Goal: Information Seeking & Learning: Learn about a topic

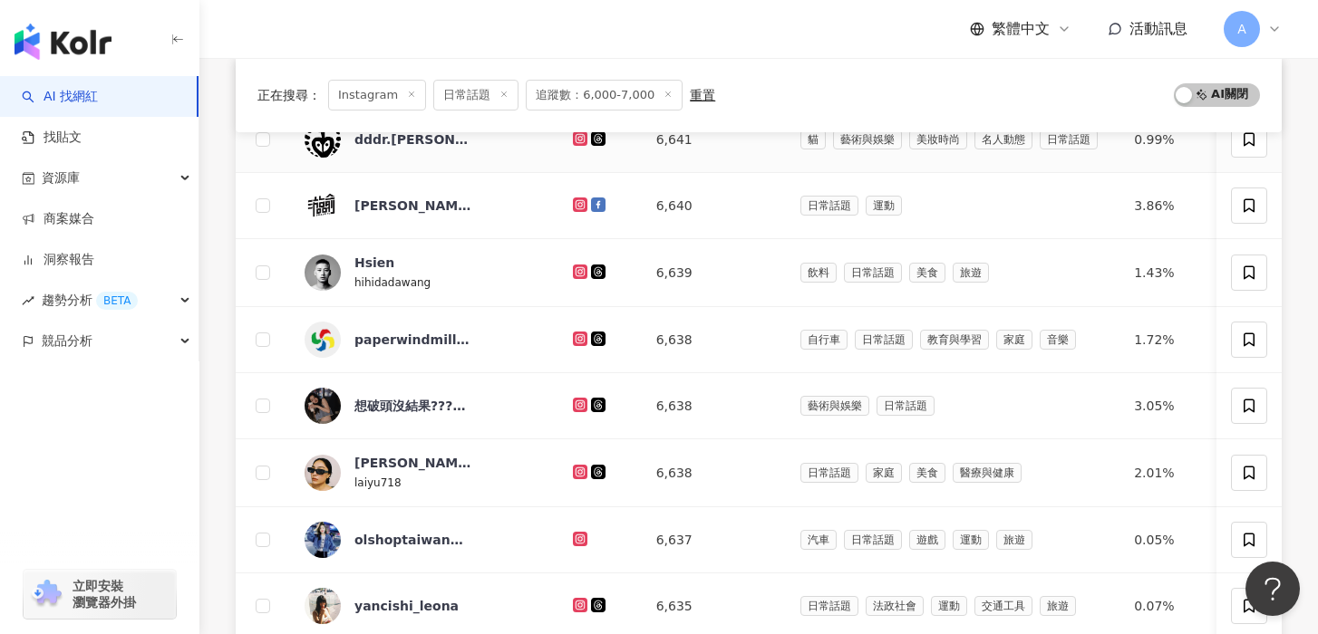
scroll to position [266, 0]
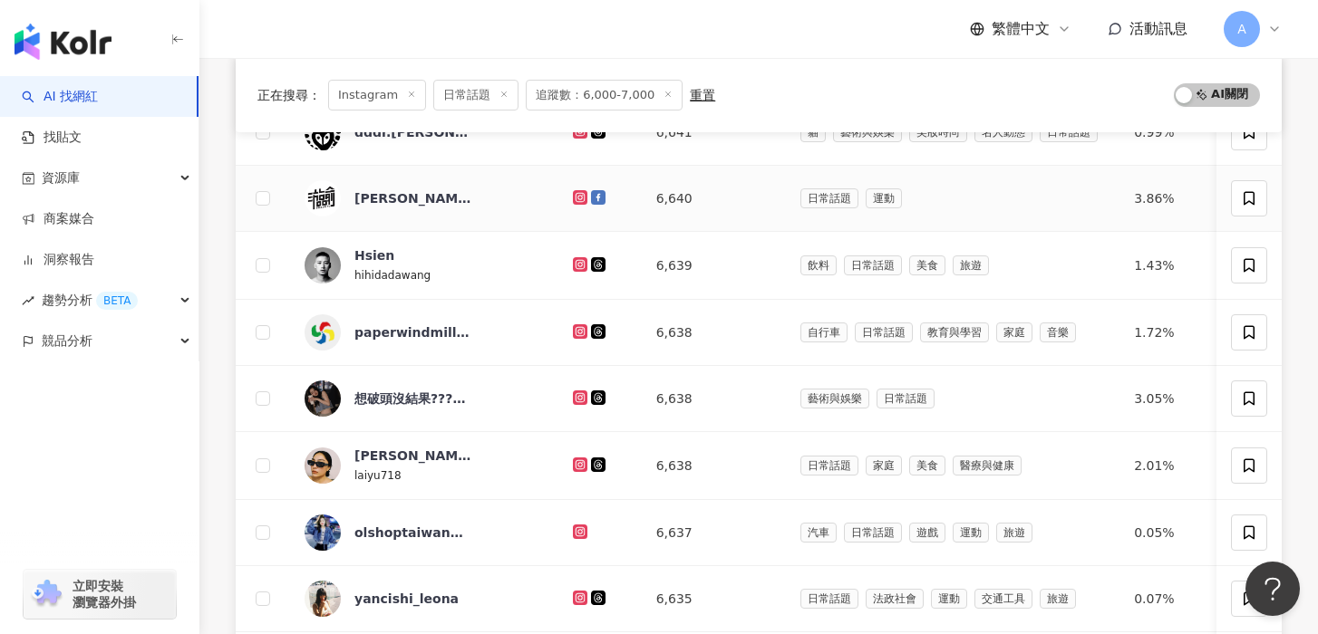
click at [575, 198] on icon at bounding box center [578, 196] width 7 height 7
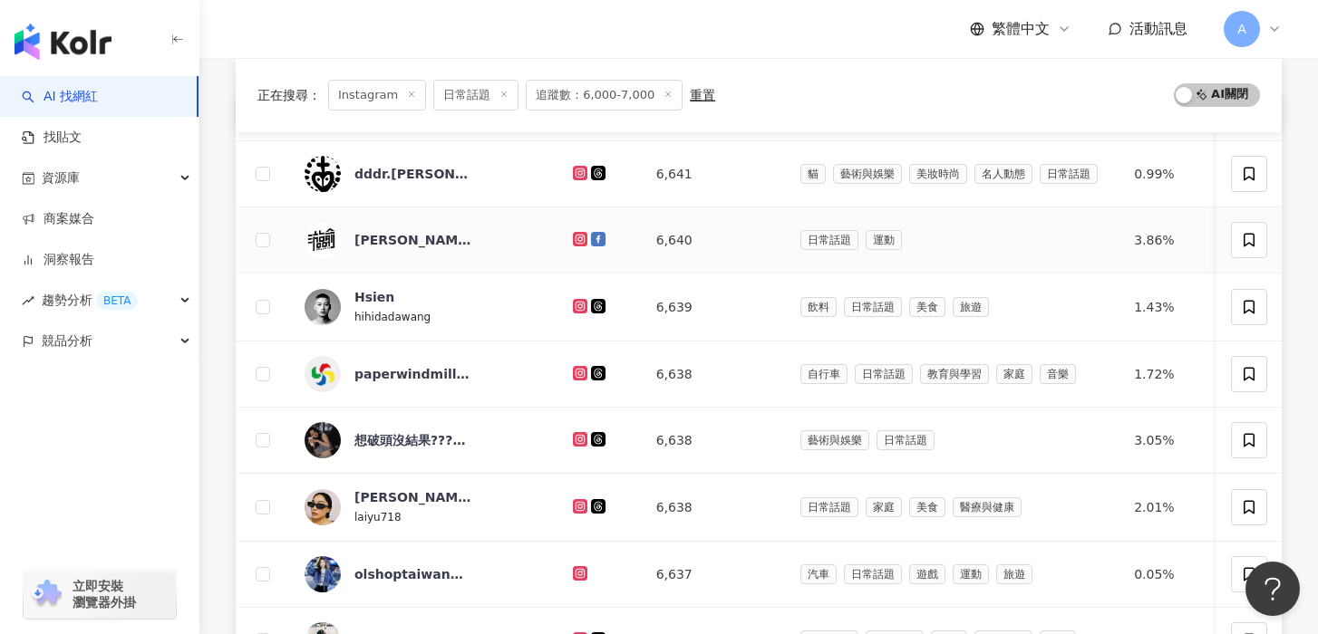
scroll to position [210, 0]
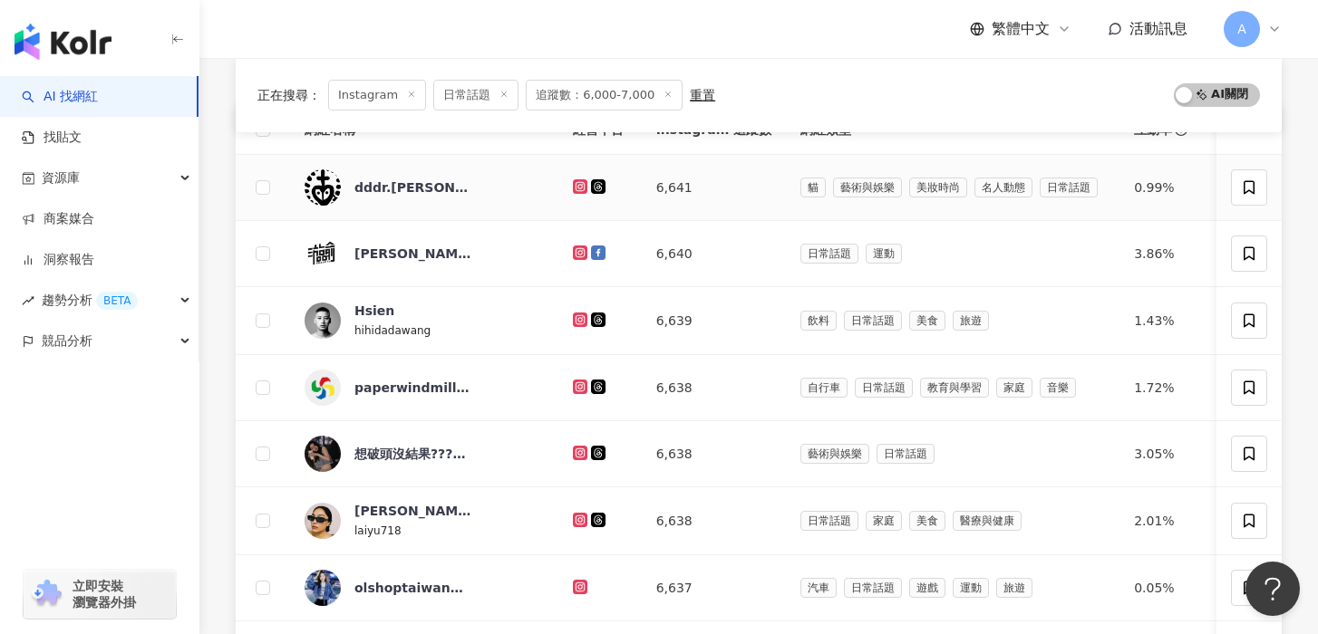
click at [575, 184] on icon at bounding box center [581, 186] width 12 height 11
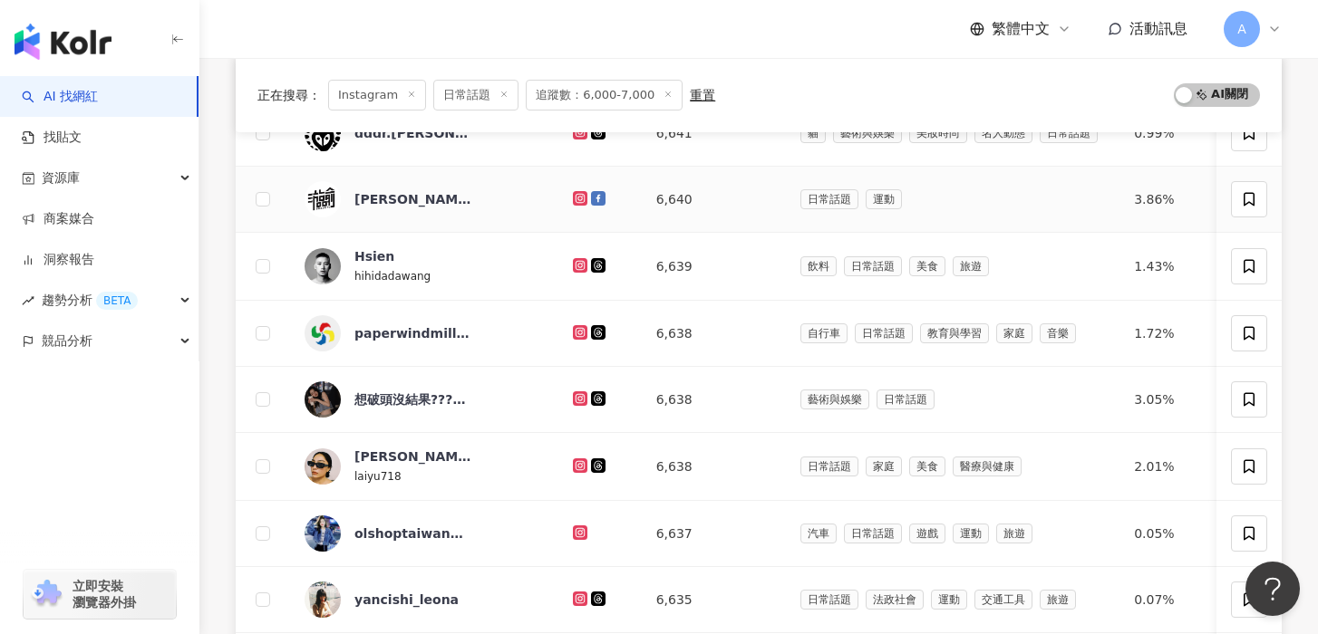
scroll to position [267, 0]
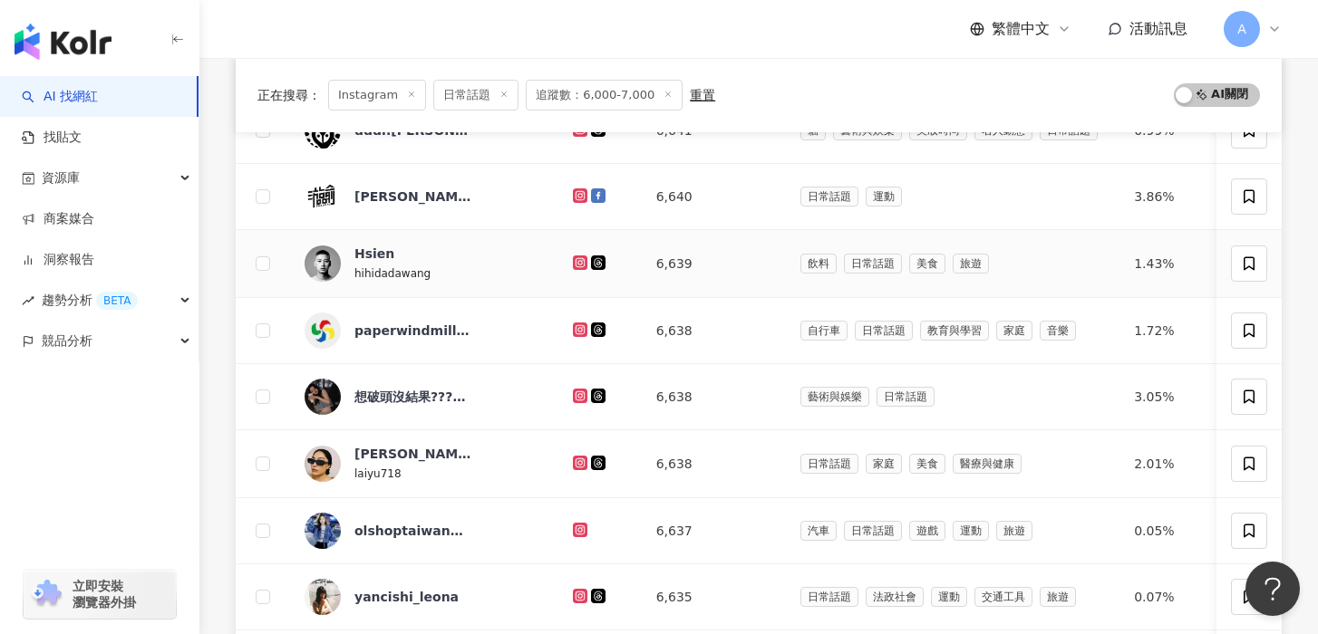
click at [573, 256] on icon at bounding box center [580, 263] width 14 height 14
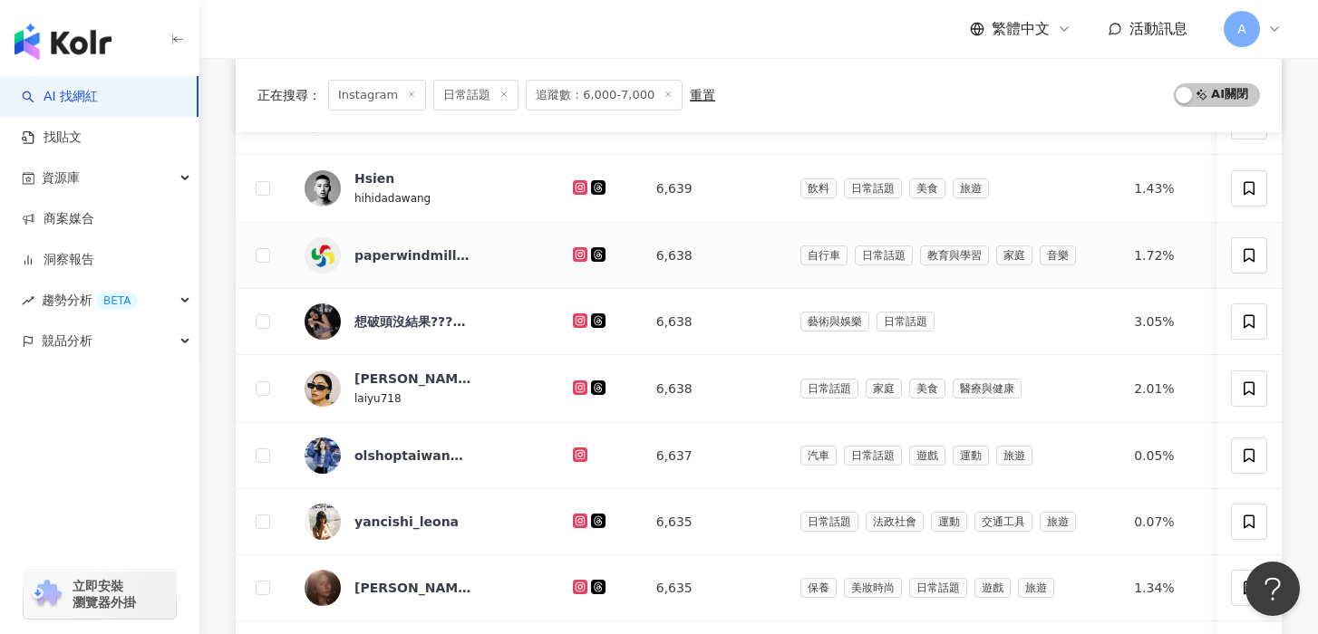
scroll to position [353, 0]
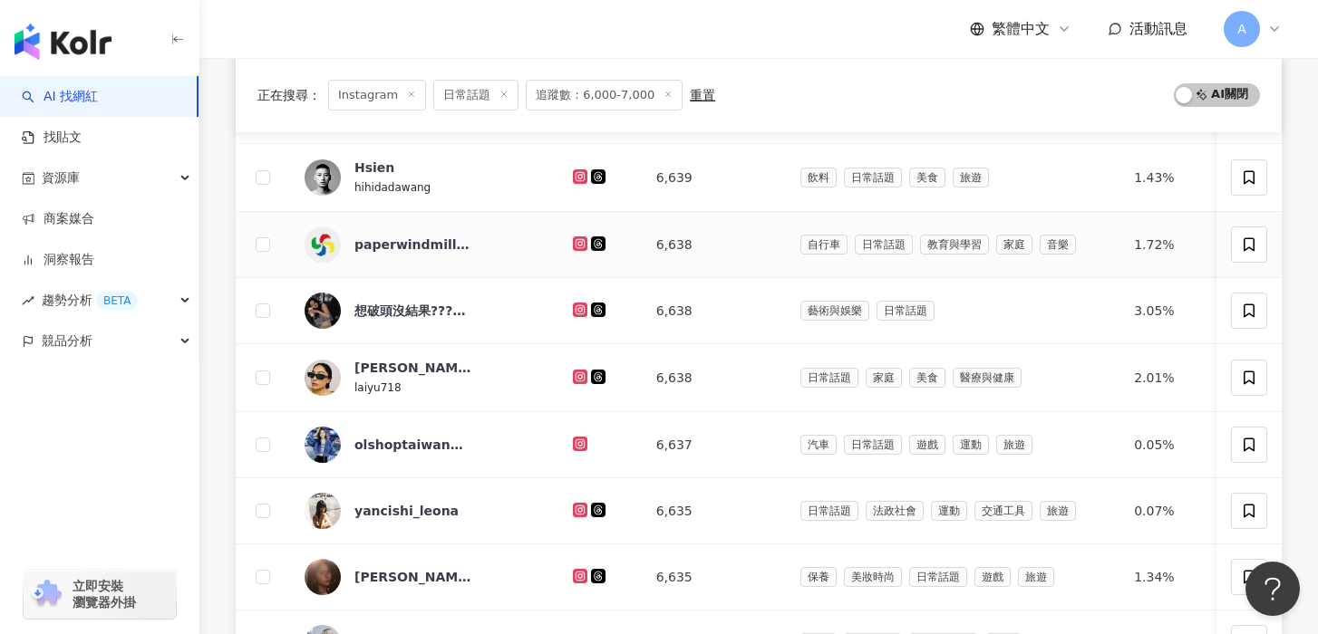
click at [573, 252] on div at bounding box center [600, 245] width 54 height 20
click at [575, 241] on icon at bounding box center [578, 242] width 7 height 7
click at [575, 304] on icon at bounding box center [581, 309] width 12 height 11
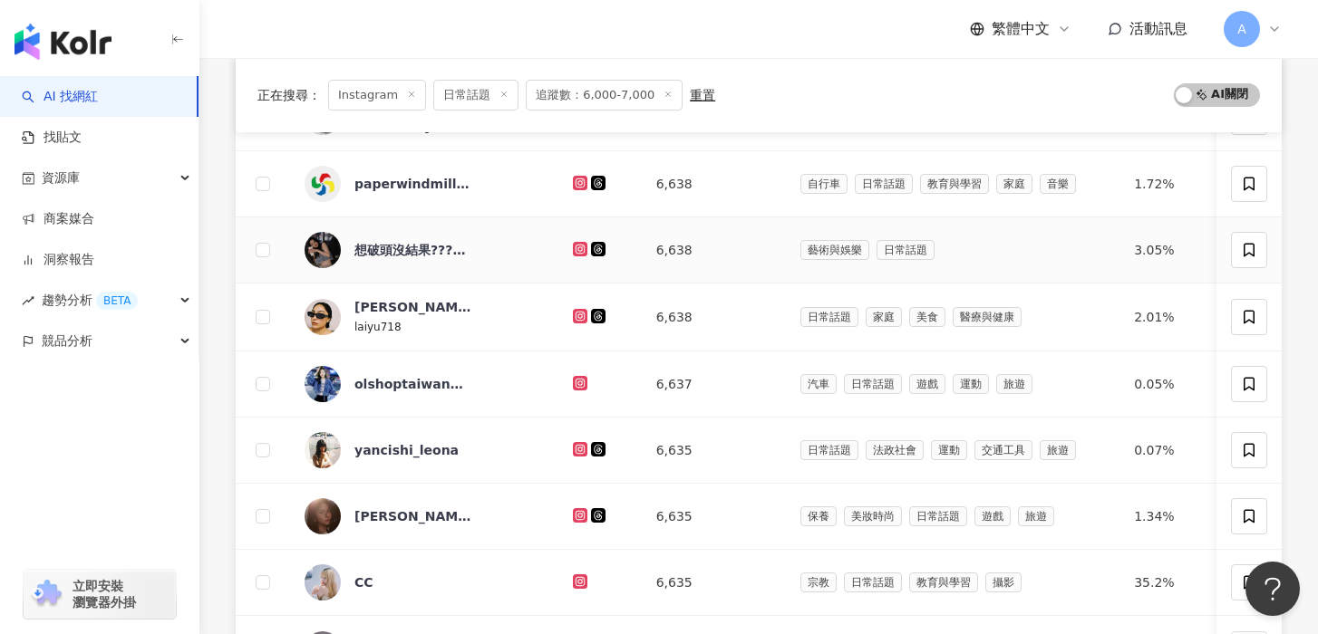
scroll to position [460, 0]
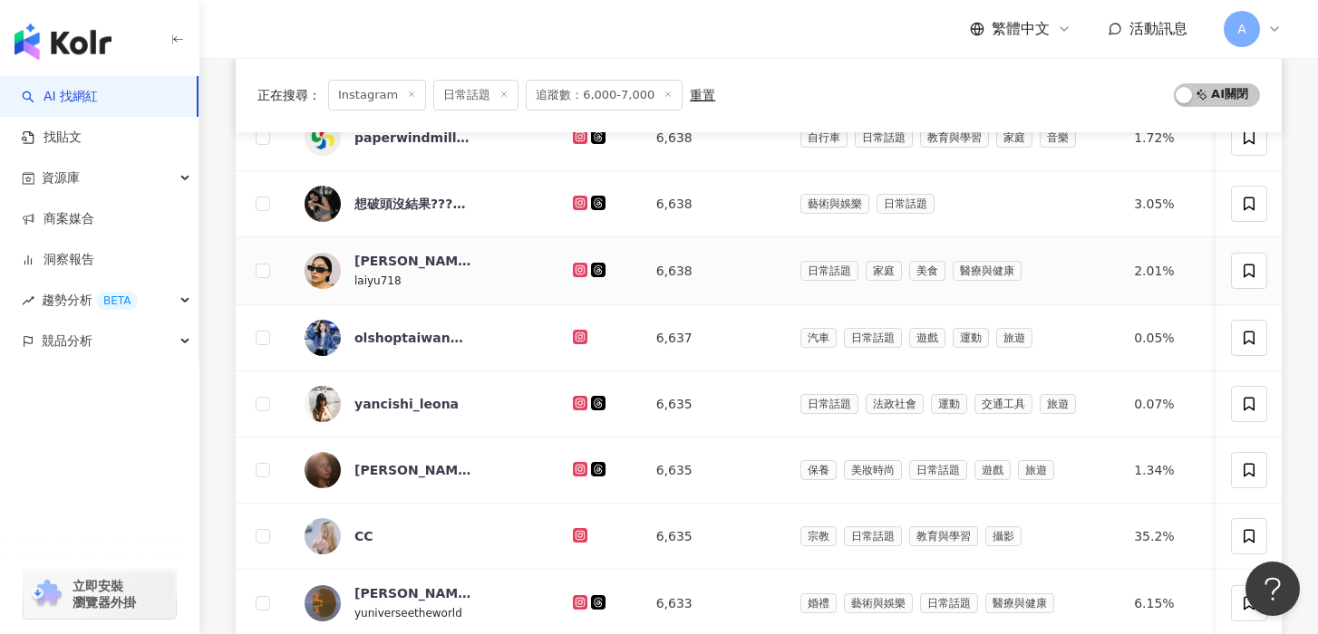
click at [575, 267] on icon at bounding box center [581, 270] width 12 height 11
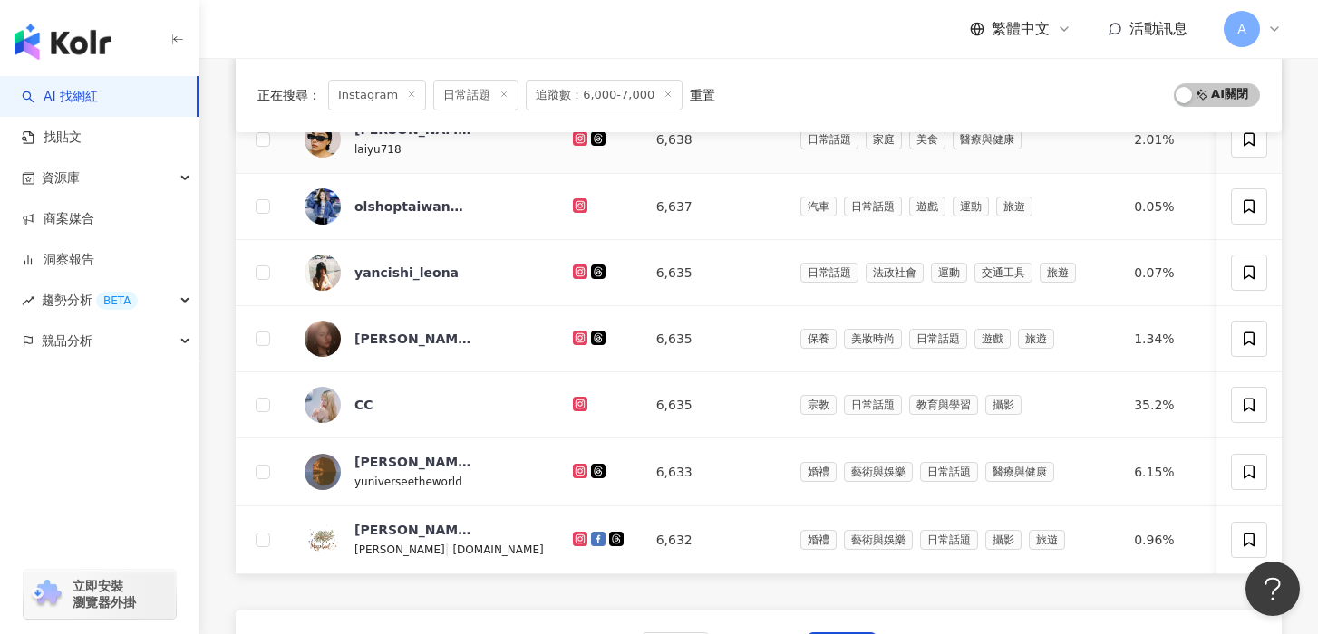
scroll to position [594, 0]
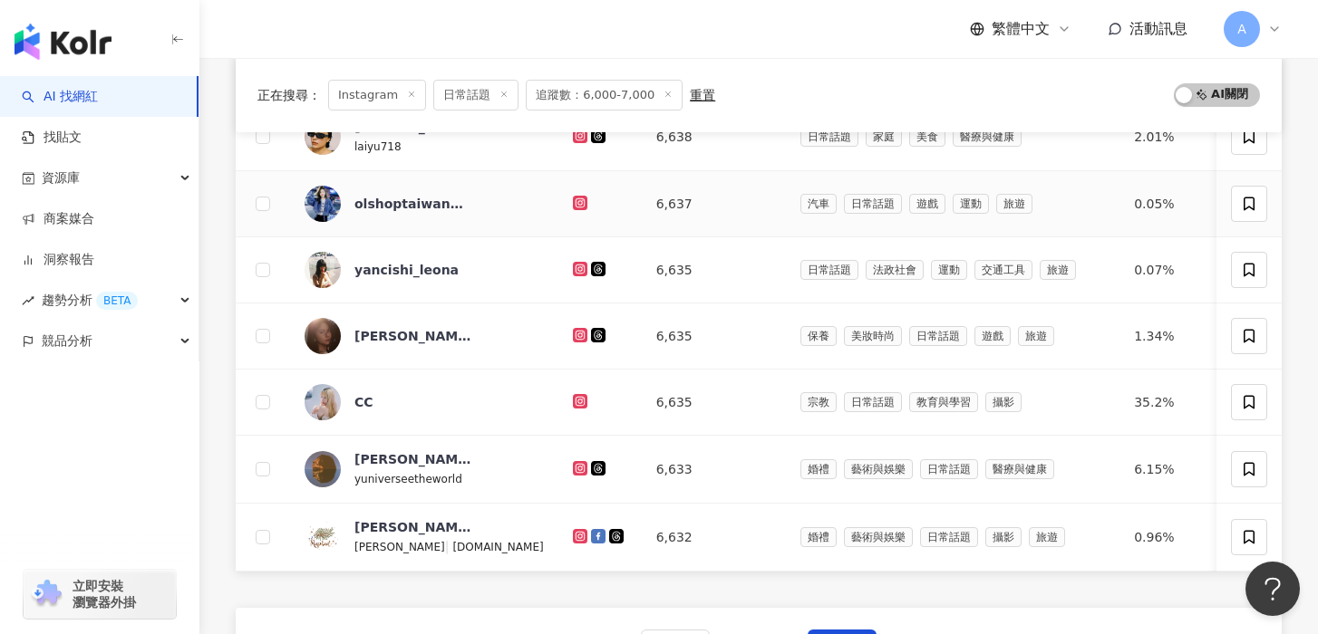
click at [575, 200] on icon at bounding box center [581, 203] width 12 height 11
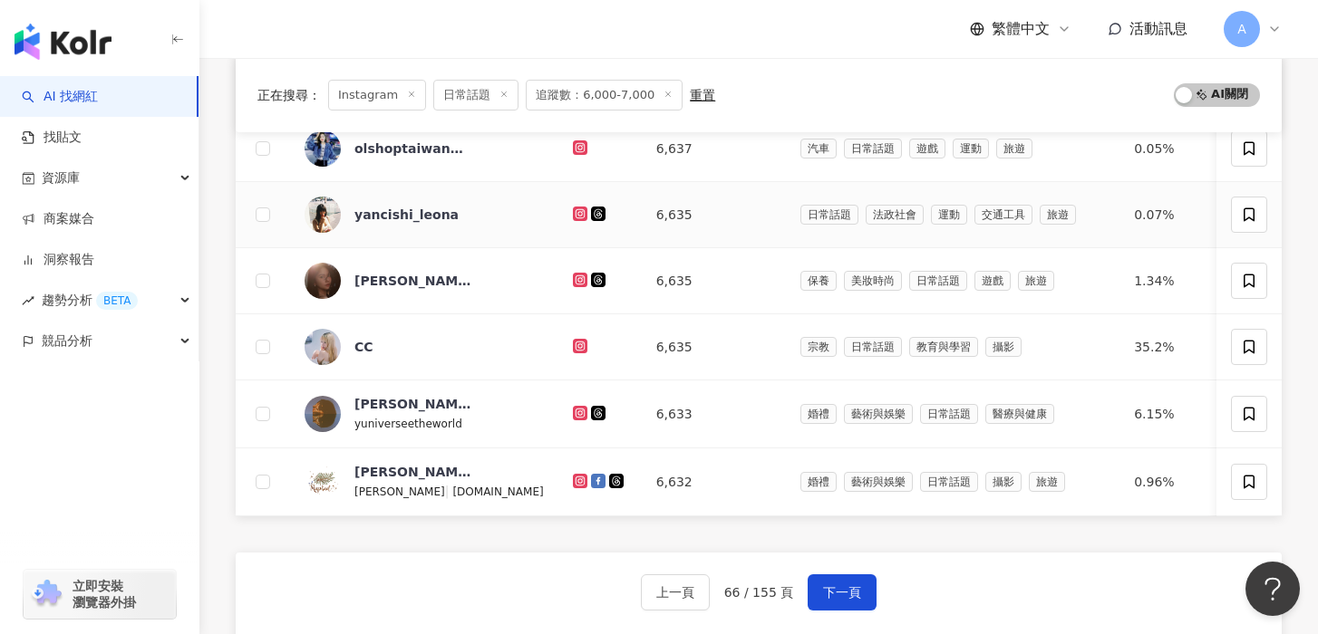
scroll to position [651, 0]
click at [575, 208] on icon at bounding box center [578, 211] width 7 height 7
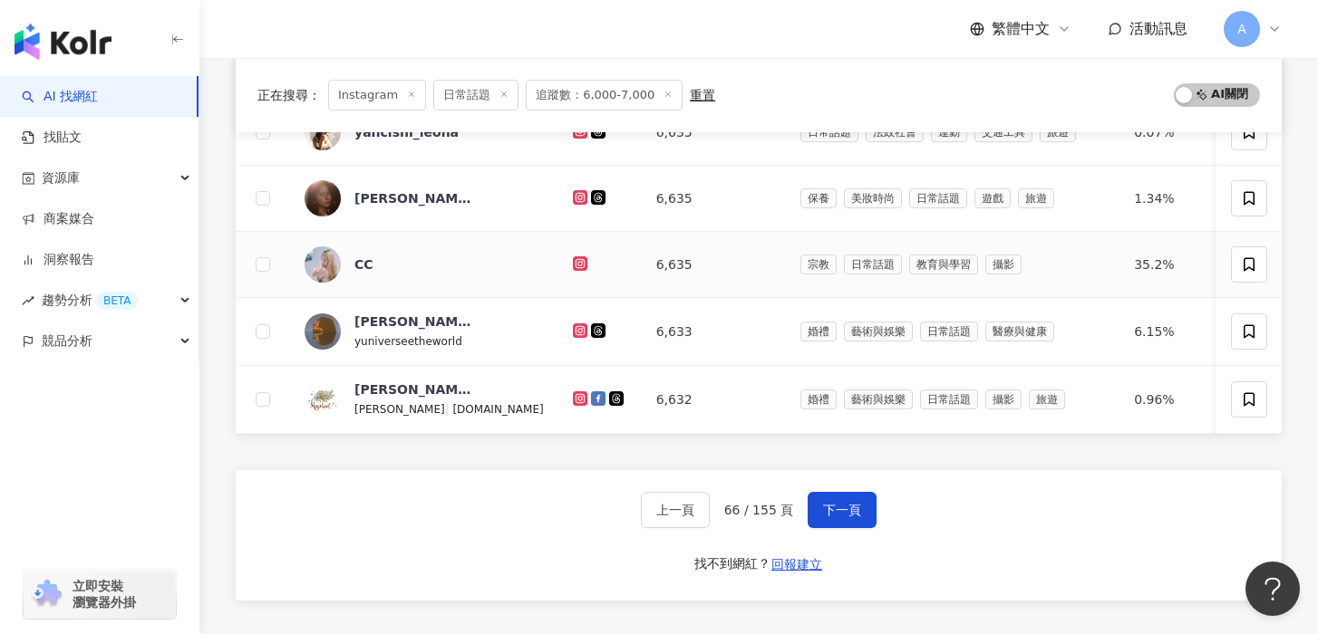
scroll to position [752, 0]
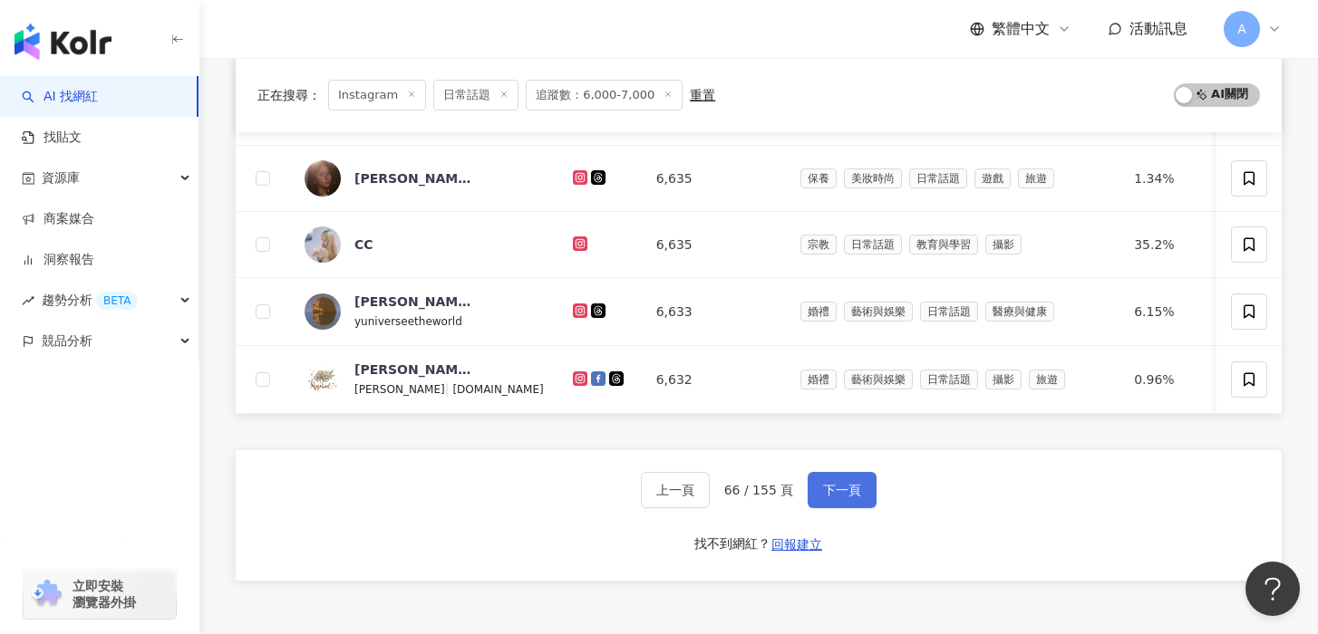
click at [816, 488] on button "下一頁" at bounding box center [841, 490] width 69 height 36
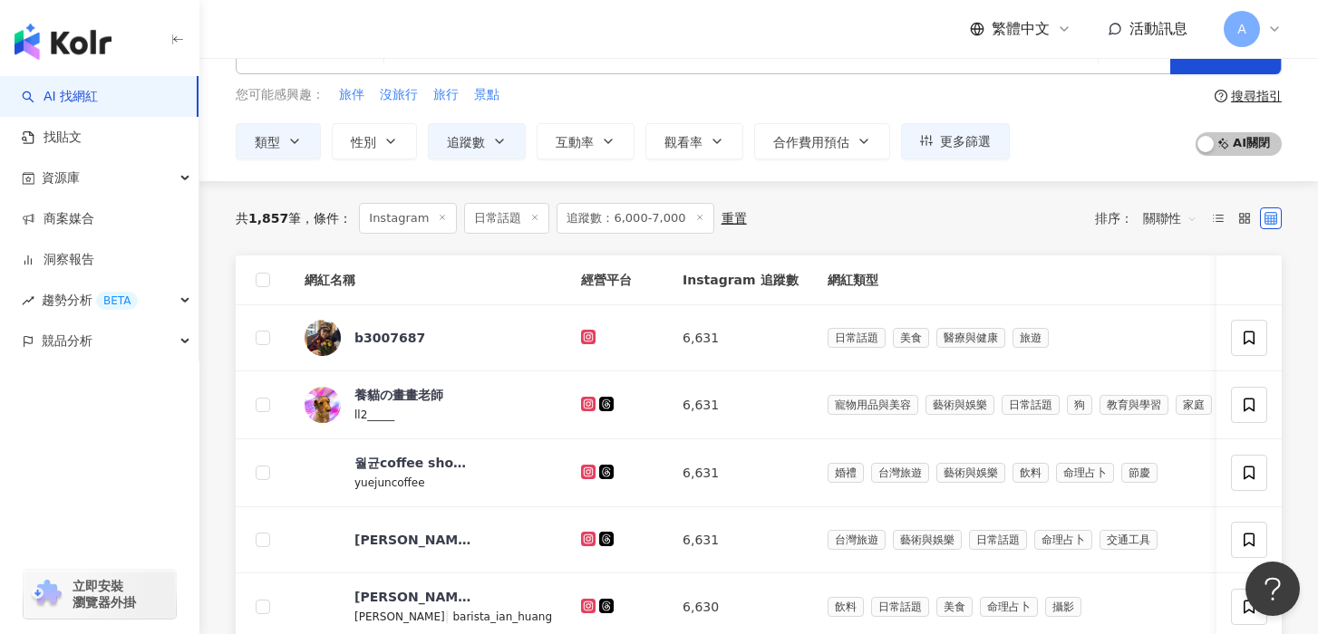
scroll to position [0, 0]
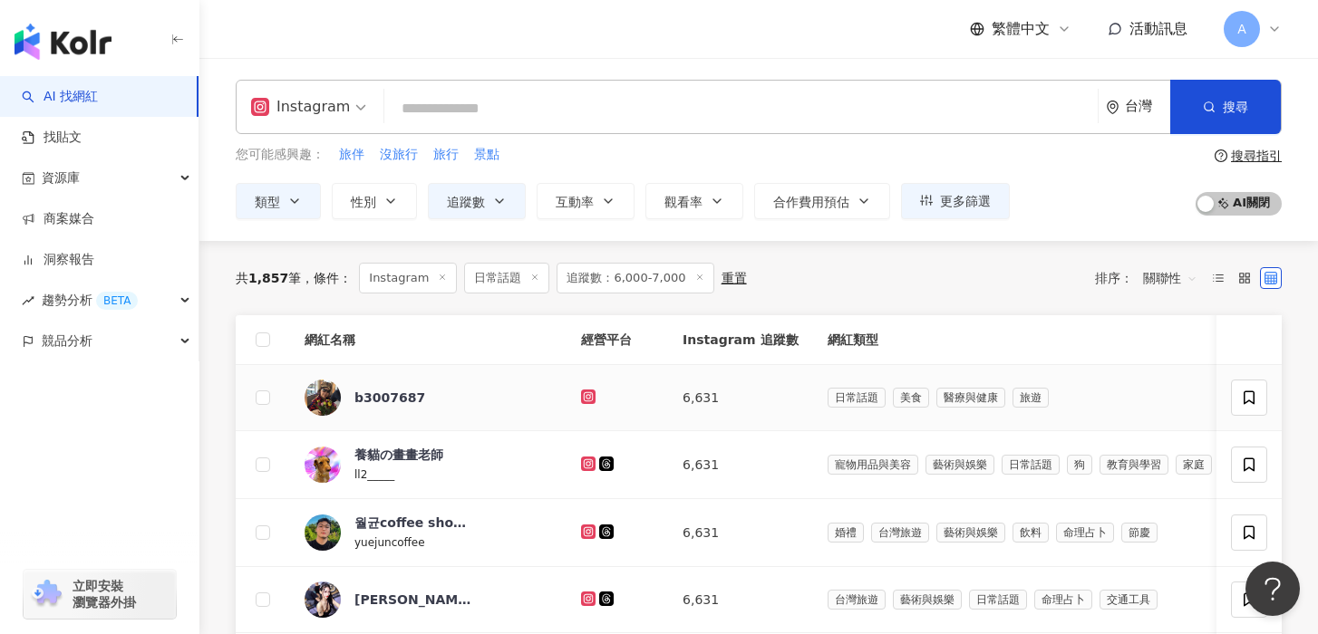
click at [583, 397] on icon at bounding box center [589, 396] width 12 height 11
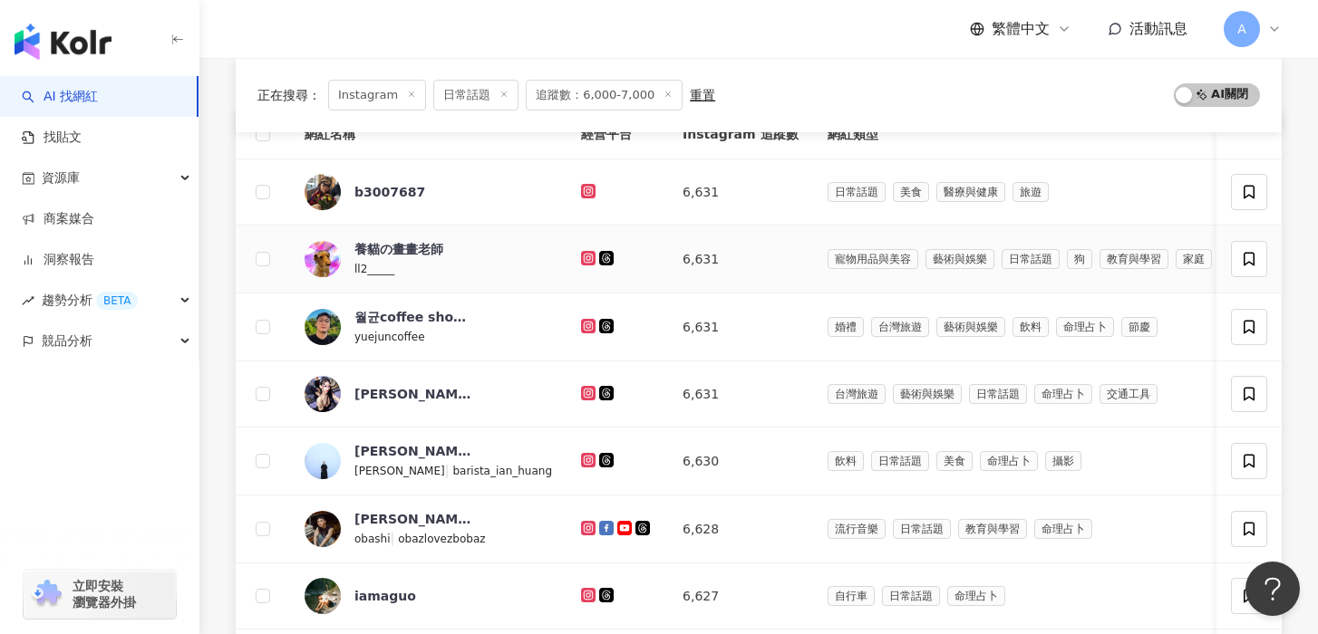
click at [586, 258] on icon at bounding box center [587, 257] width 3 height 3
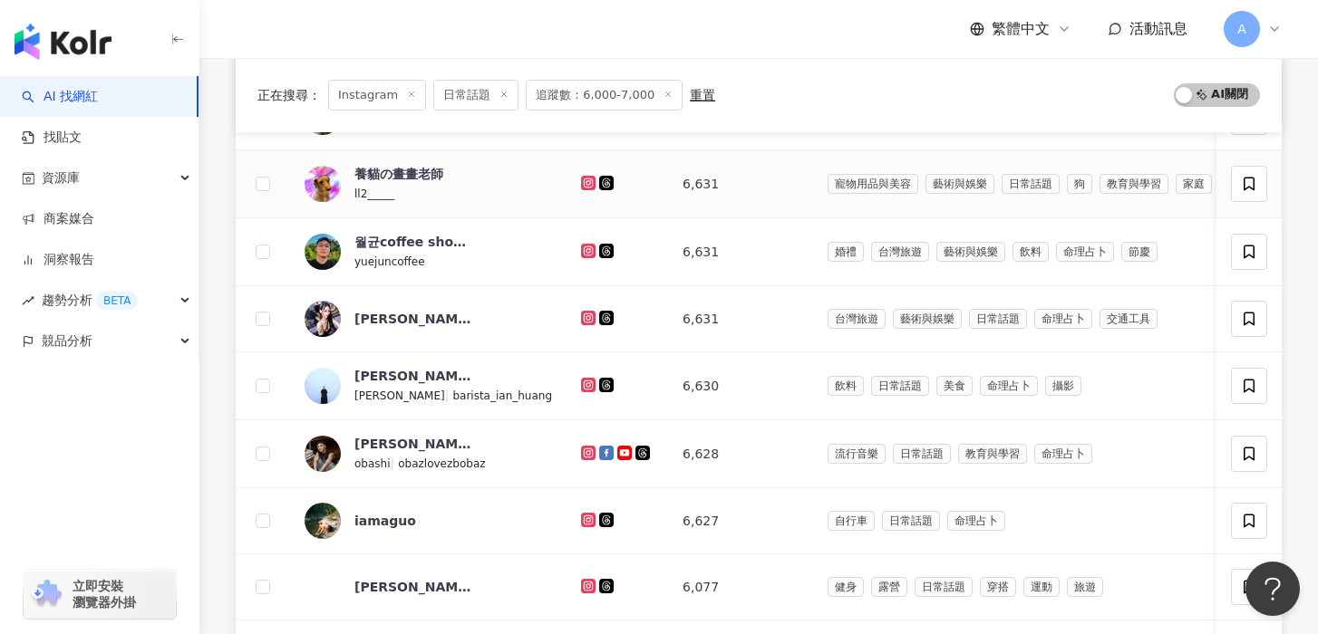
scroll to position [304, 0]
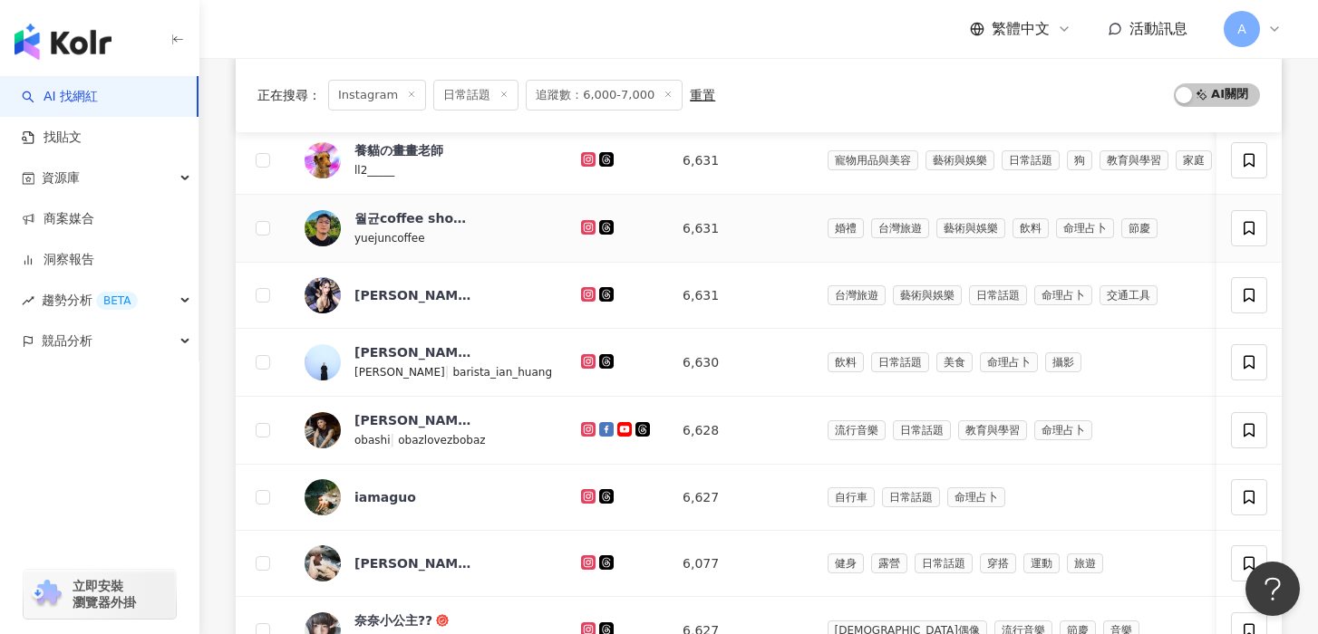
click at [583, 223] on icon at bounding box center [589, 227] width 12 height 11
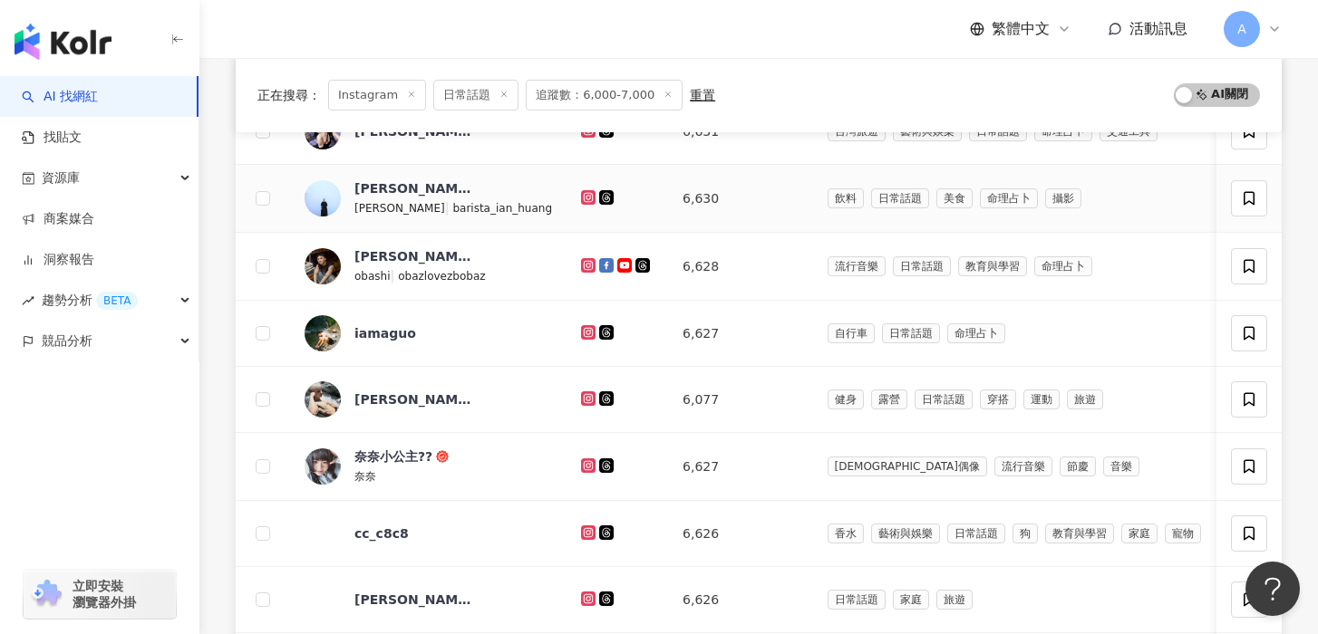
scroll to position [432, 0]
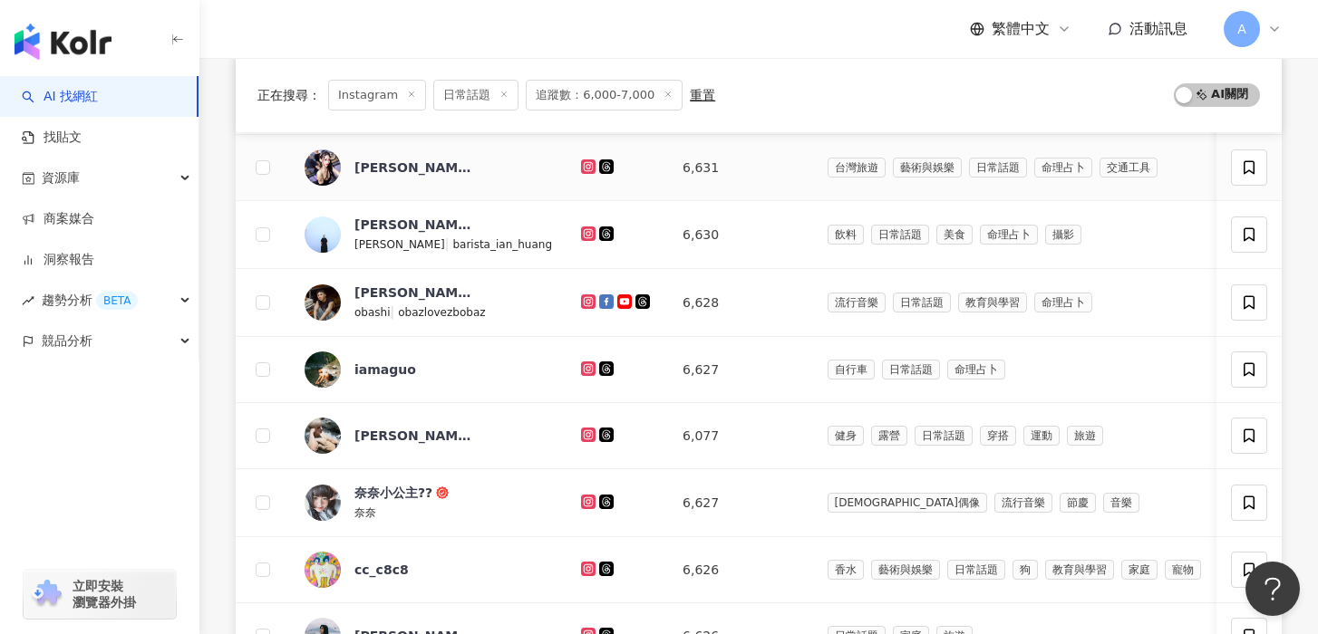
click at [583, 166] on icon at bounding box center [589, 166] width 12 height 11
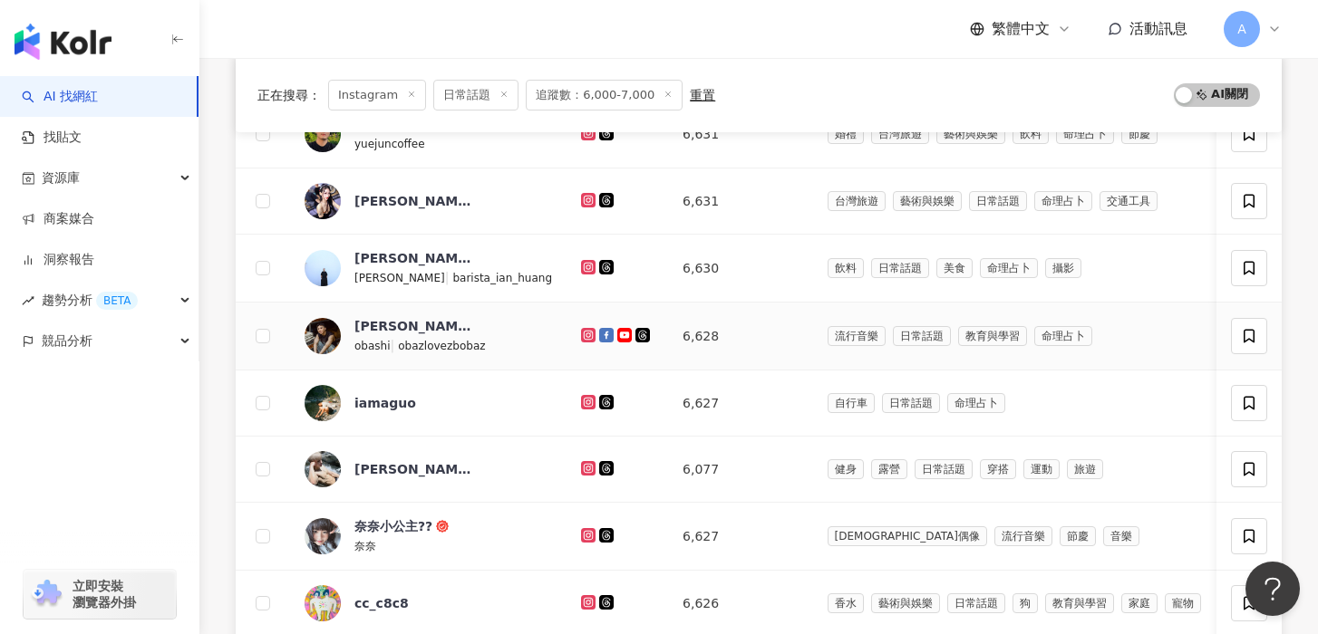
scroll to position [400, 0]
click at [584, 264] on icon at bounding box center [587, 265] width 7 height 7
